Goal: Communication & Community: Share content

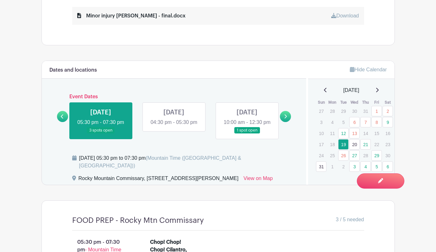
scroll to position [348, 0]
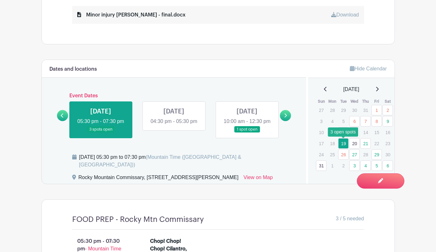
click at [342, 143] on link "19" at bounding box center [343, 143] width 10 height 10
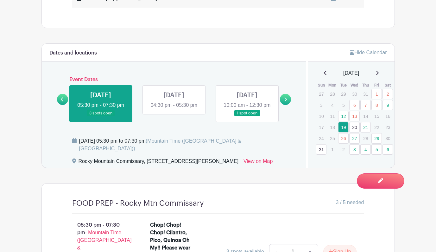
scroll to position [364, 0]
click at [354, 127] on link "20" at bounding box center [354, 127] width 10 height 10
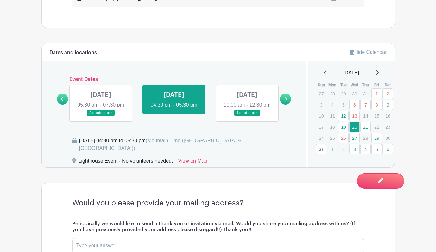
click at [247, 116] on link at bounding box center [247, 116] width 0 height 0
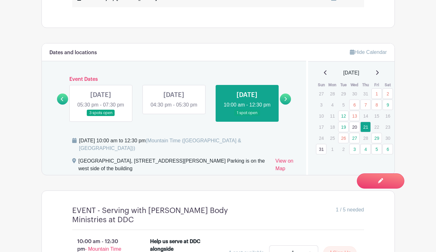
click at [174, 109] on link at bounding box center [174, 109] width 0 height 0
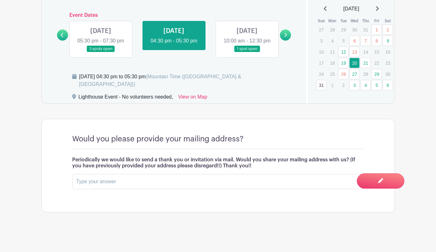
scroll to position [430, 0]
click at [247, 52] on link at bounding box center [247, 52] width 0 height 0
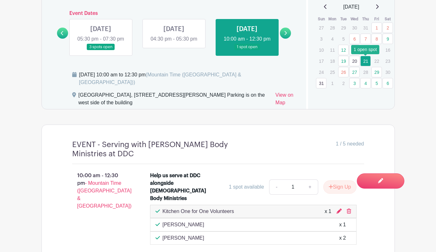
click at [368, 63] on link "21" at bounding box center [365, 61] width 10 height 10
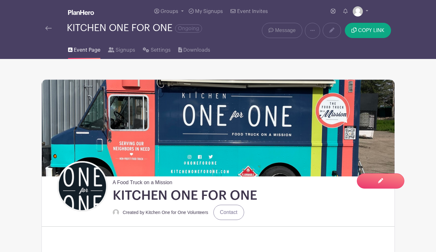
click at [282, 27] on span "Message" at bounding box center [285, 31] width 21 height 8
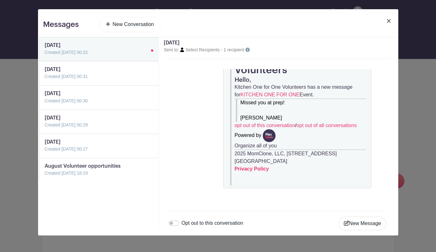
scroll to position [201, 0]
click at [137, 24] on link "New Conversation" at bounding box center [130, 24] width 62 height 15
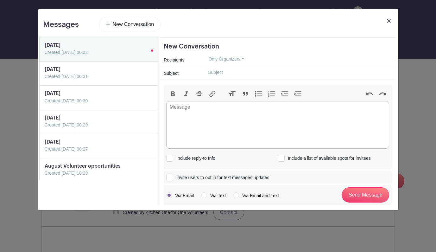
click at [239, 58] on button "Only Organizers" at bounding box center [226, 59] width 47 height 10
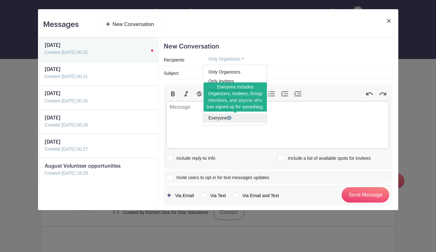
click at [226, 119] on link "Everyone" at bounding box center [234, 117] width 63 height 9
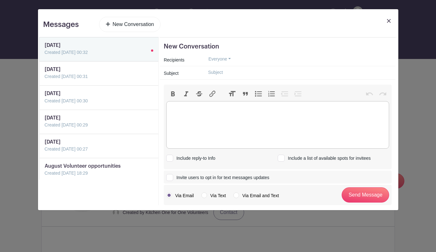
click at [180, 128] on trix-editor at bounding box center [277, 125] width 223 height 48
click at [225, 75] on input "text" at bounding box center [297, 72] width 189 height 10
click at [185, 122] on trix-editor at bounding box center [277, 125] width 223 height 48
drag, startPoint x: 240, startPoint y: 73, endPoint x: 183, endPoint y: 76, distance: 57.4
click at [183, 76] on div "Subject Open Spots" at bounding box center [278, 72] width 236 height 13
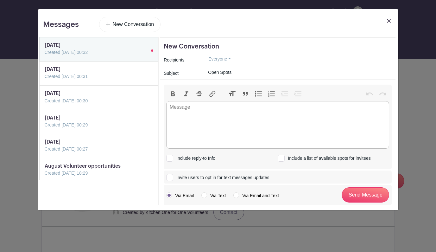
drag, startPoint x: 205, startPoint y: 74, endPoint x: 259, endPoint y: 87, distance: 56.1
click at [259, 87] on form "New Conversation Recipients Everyone Only Organizers Only Invitees Only Group M…" at bounding box center [278, 124] width 228 height 162
type input "Immediate need.."
click at [239, 121] on trix-editor at bounding box center [277, 125] width 223 height 48
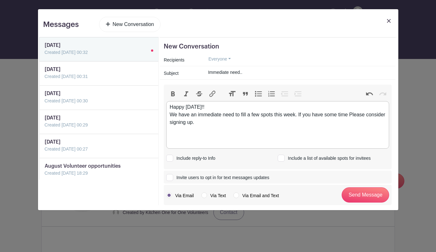
click at [354, 114] on div "Happy [DATE]!! We have an immediate need to fill a few spots this week. If you …" at bounding box center [278, 114] width 216 height 23
click at [200, 128] on trix-editor "Happy [DATE]!! We have an immediate need to fill a few spots this week. If you …" at bounding box center [277, 125] width 223 height 48
click at [170, 116] on div "Happy [DATE]!! We have an immediate need to fill a few spots this week. If you …" at bounding box center [278, 114] width 216 height 23
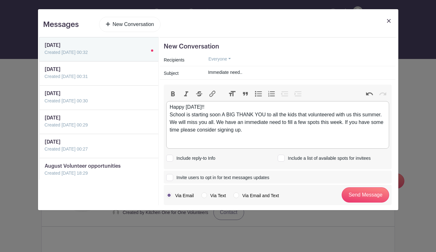
click at [222, 118] on div "Happy [DATE]!! School is starting soon A BIG THANK YOU to all the kids that vol…" at bounding box center [278, 118] width 216 height 30
click at [222, 115] on div "Happy [DATE]!! School is starting soon A BIG THANK YOU to all the kids that vol…" at bounding box center [278, 118] width 216 height 30
click at [169, 115] on trix-editor "Happy [DATE]!! School is starting soon .....A BIG THANK YOU to all the kids tha…" at bounding box center [277, 125] width 223 height 48
drag, startPoint x: 169, startPoint y: 115, endPoint x: 193, endPoint y: 116, distance: 23.5
click at [193, 116] on trix-editor "Happy [DATE]!! School is starting soon .....A BIG THANK YOU to all the kids tha…" at bounding box center [277, 125] width 223 height 48
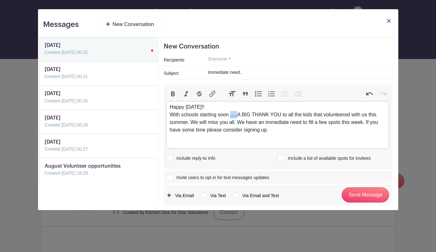
drag, startPoint x: 238, startPoint y: 115, endPoint x: 232, endPoint y: 114, distance: 6.7
click at [232, 114] on div "Happy [DATE]!! With schools starting soon .....A BIG THANK YOU to all the kids …" at bounding box center [278, 118] width 216 height 30
drag, startPoint x: 281, startPoint y: 115, endPoint x: 268, endPoint y: 113, distance: 12.8
click at [268, 113] on div "Happy [DATE]!! With schools starting soon I wanted to say A BIG THANK YOU to al…" at bounding box center [278, 118] width 216 height 30
click at [245, 121] on div "Happy [DATE]!! With schools starting soon I wanted to say THANK YOU to all the …" at bounding box center [278, 118] width 216 height 30
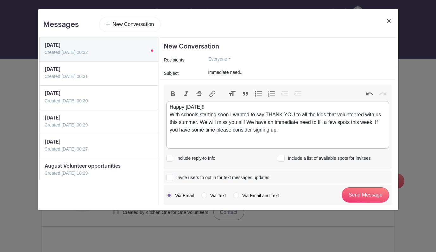
click at [282, 130] on div "Happy [DATE]!! With schools starting soon I wanted to say THANK YOU to all the …" at bounding box center [278, 118] width 216 height 30
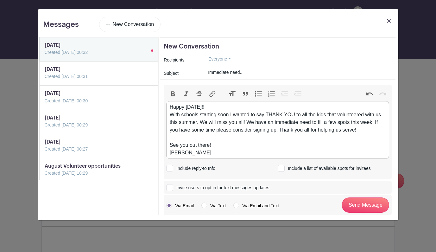
type trix-editor "<div>Happy [DATE]!!&nbsp;<br>With schools starting soon I wanted to say THANK Y…"
click at [376, 204] on input "Send Message" at bounding box center [366, 204] width 48 height 15
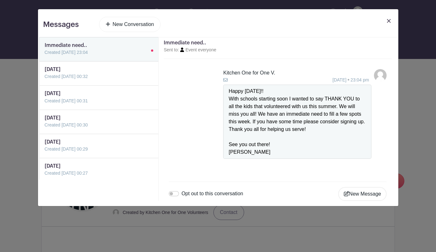
click at [391, 21] on img at bounding box center [389, 21] width 4 height 4
